Goal: Transaction & Acquisition: Obtain resource

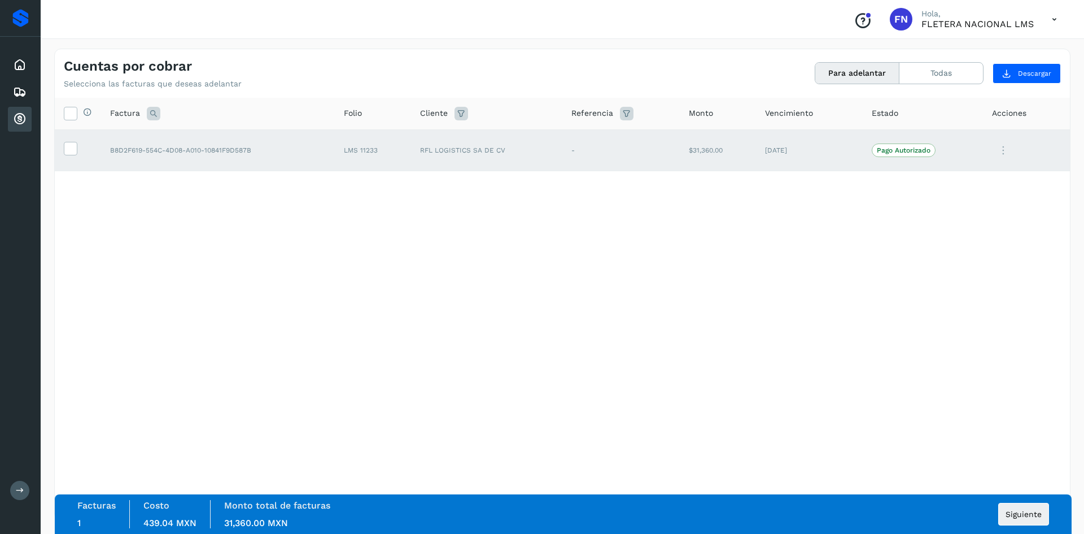
click at [928, 477] on div "Selecciona todas las facturas disponibles para adelanto Factura Folio Cliente R…" at bounding box center [562, 308] width 1015 height 421
click at [1002, 510] on button "Siguiente" at bounding box center [1023, 514] width 51 height 23
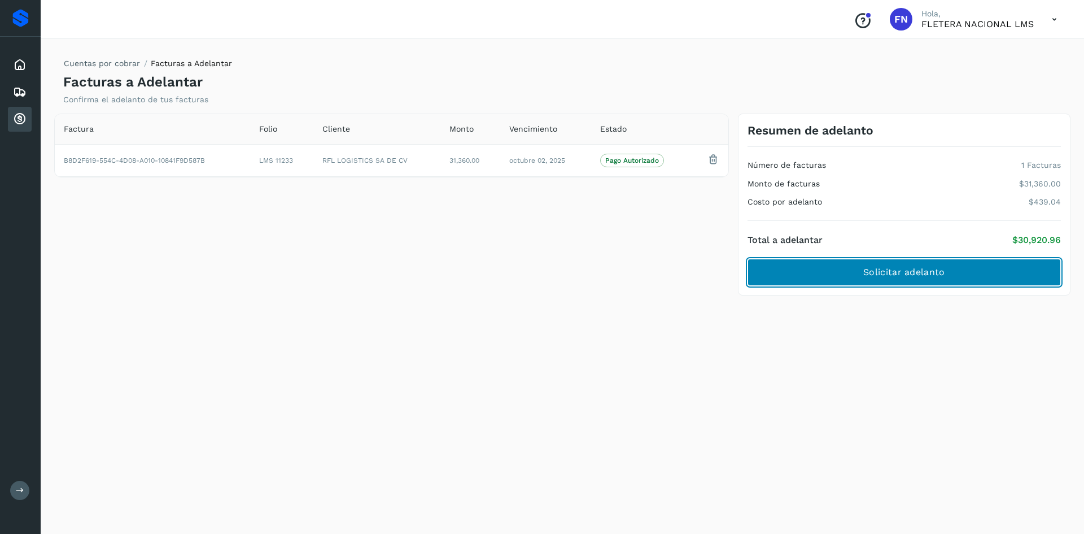
click at [870, 278] on span "Solicitar adelanto" at bounding box center [903, 272] width 81 height 12
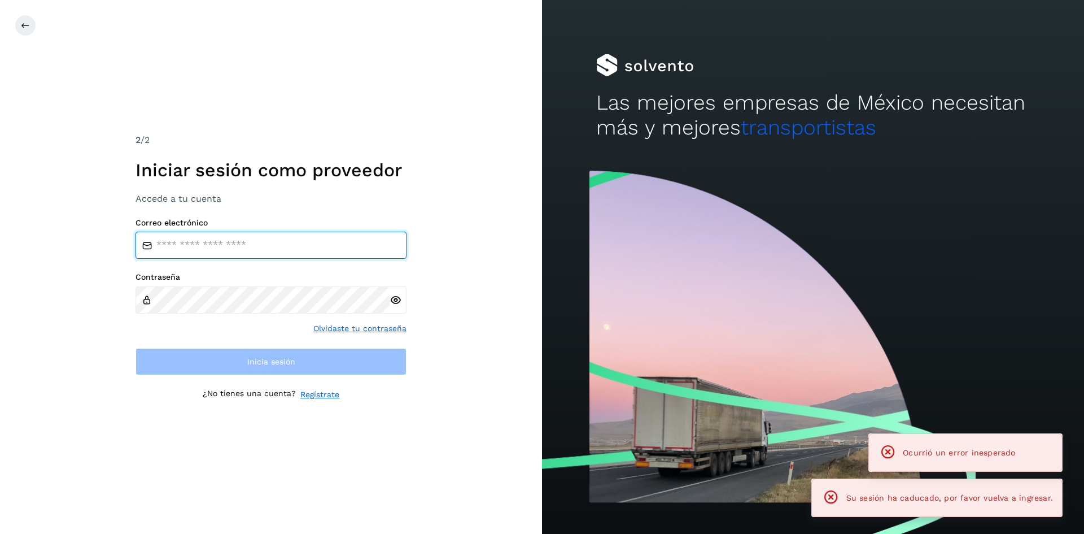
type input "**********"
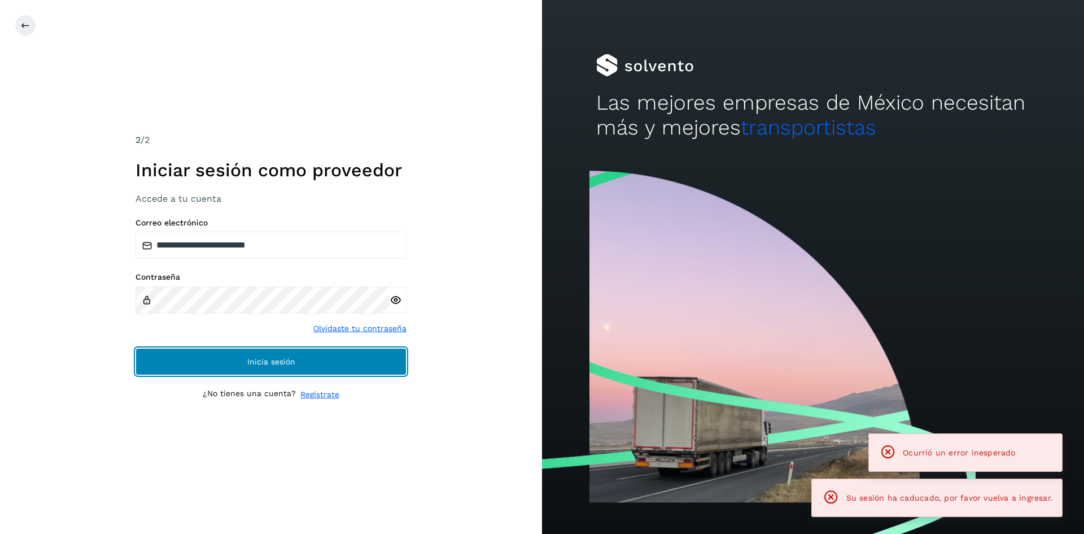
click at [197, 359] on button "Inicia sesión" at bounding box center [271, 361] width 271 height 27
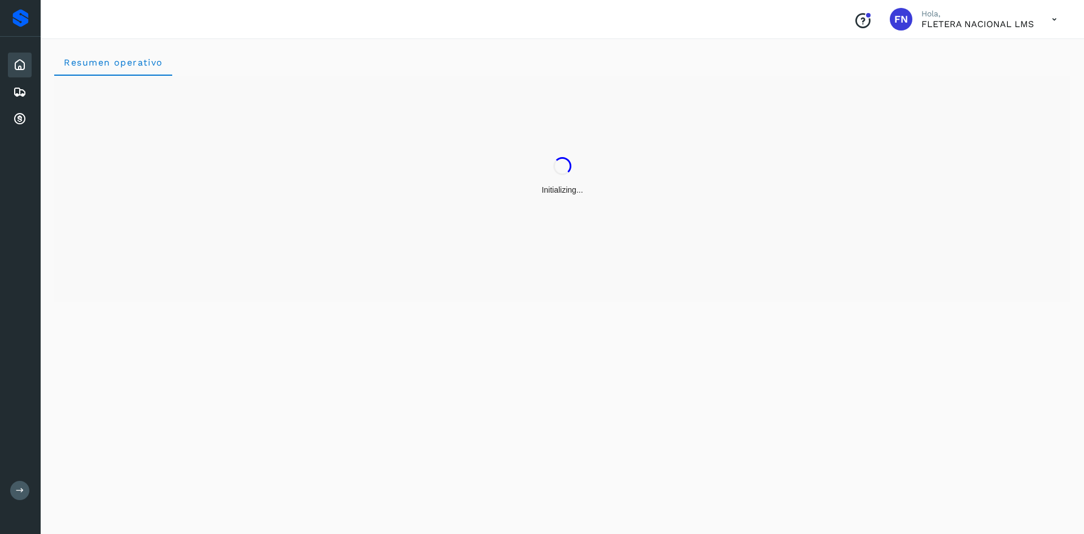
click at [35, 120] on div "Inicio Embarques Cuentas por cobrar" at bounding box center [20, 92] width 41 height 111
click at [19, 121] on icon at bounding box center [20, 119] width 14 height 14
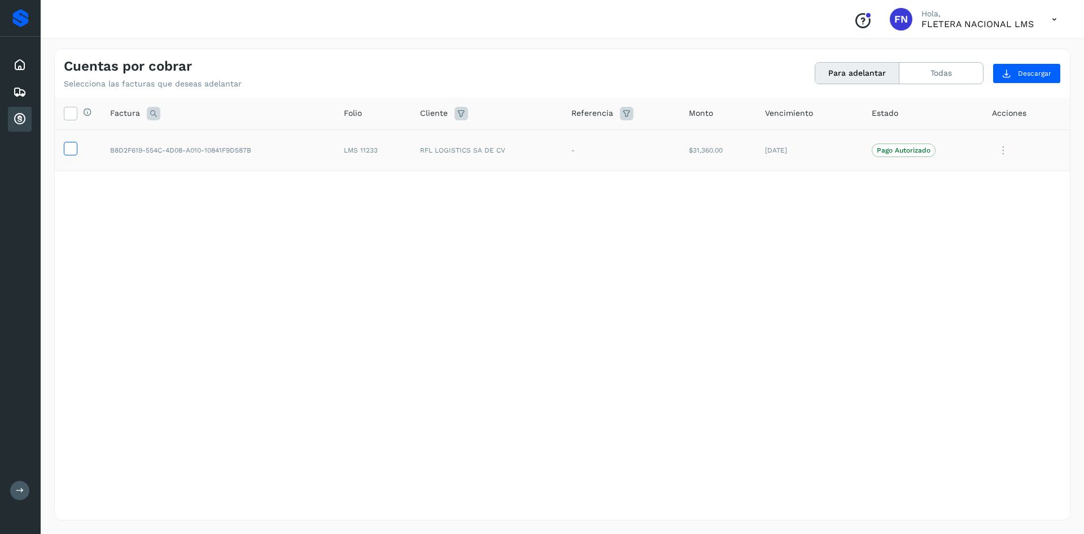
click at [66, 150] on icon at bounding box center [70, 148] width 12 height 12
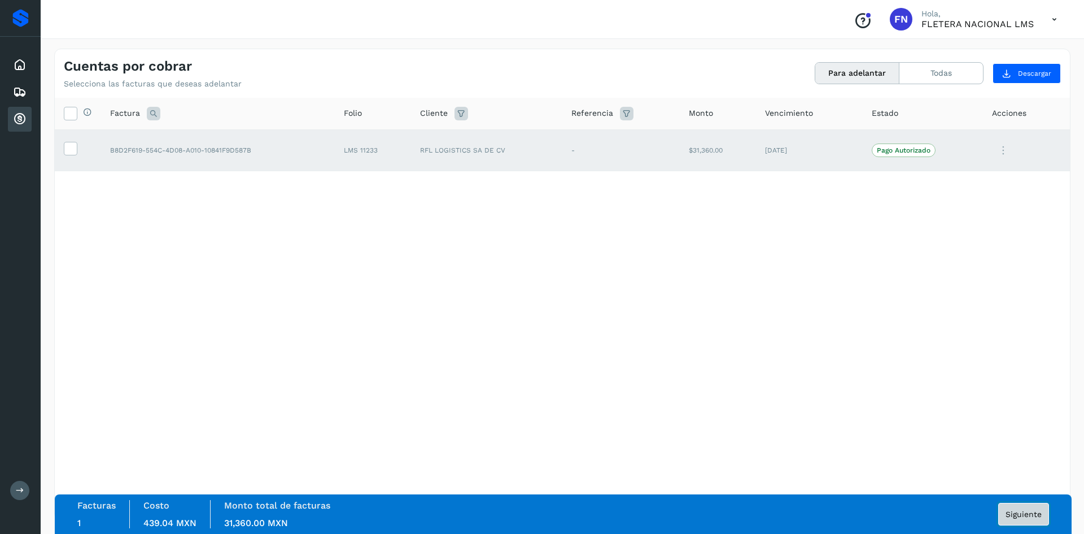
click at [1027, 507] on button "Siguiente" at bounding box center [1023, 514] width 51 height 23
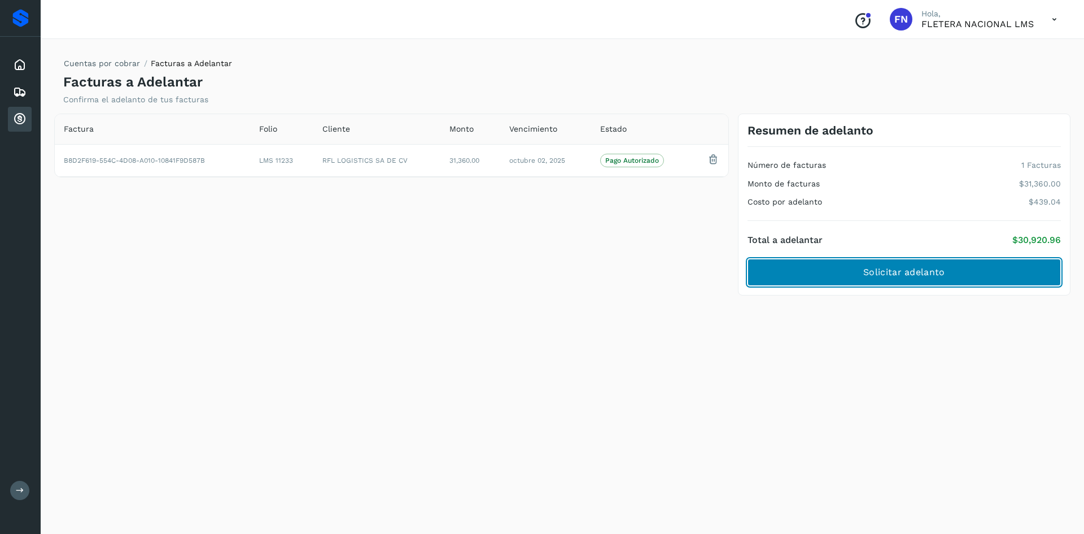
click at [915, 283] on button "Solicitar adelanto" at bounding box center [904, 272] width 313 height 27
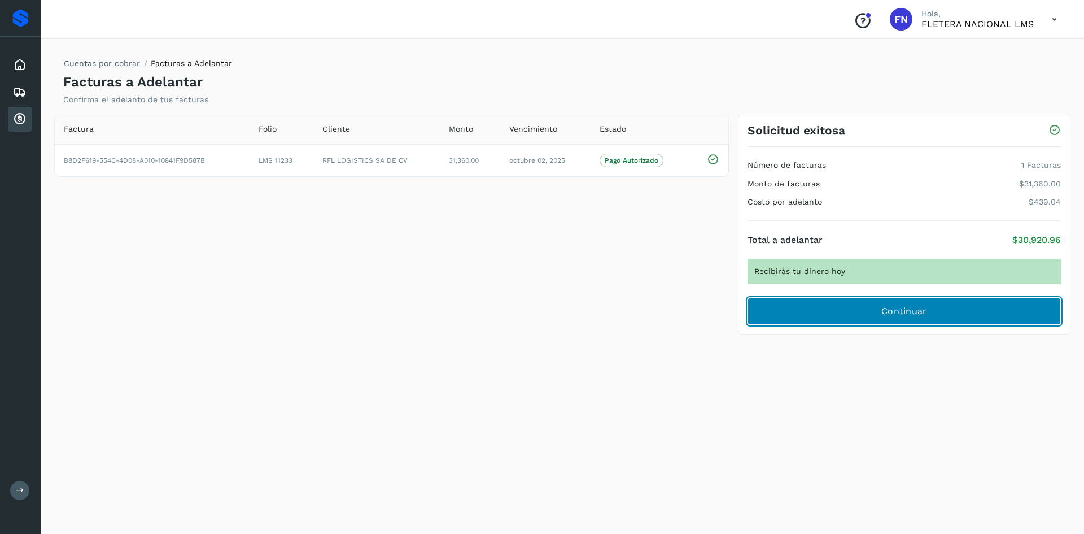
click at [908, 315] on span "Continuar" at bounding box center [904, 311] width 46 height 12
